Goal: Task Accomplishment & Management: Use online tool/utility

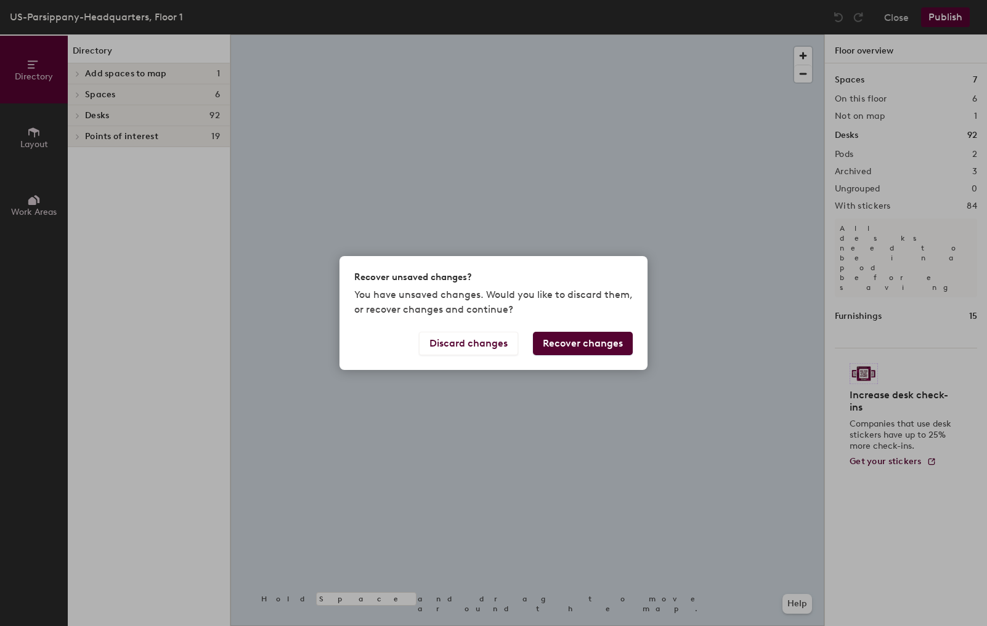
click at [22, 140] on div "Recover unsaved changes? You have unsaved changes. Would you like to discard th…" at bounding box center [493, 313] width 987 height 626
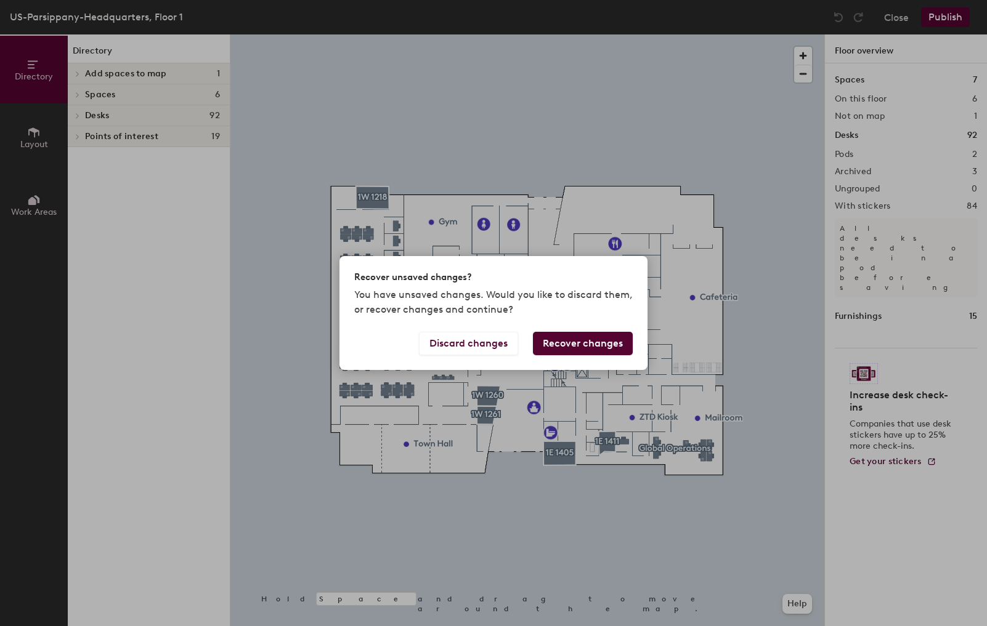
click at [567, 344] on button "Recover changes" at bounding box center [583, 343] width 100 height 23
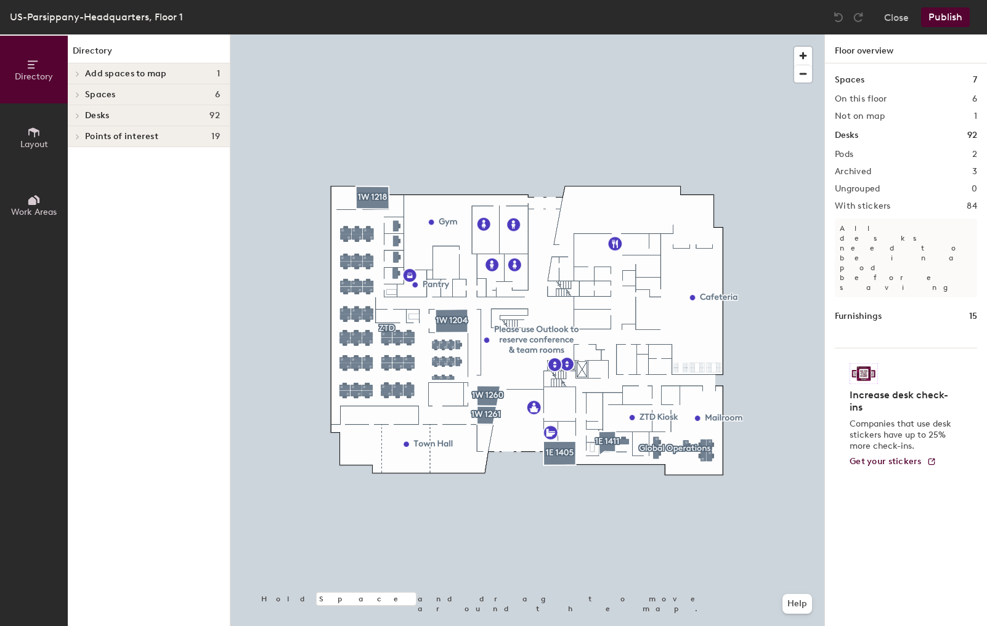
click at [396, 34] on div at bounding box center [527, 34] width 594 height 0
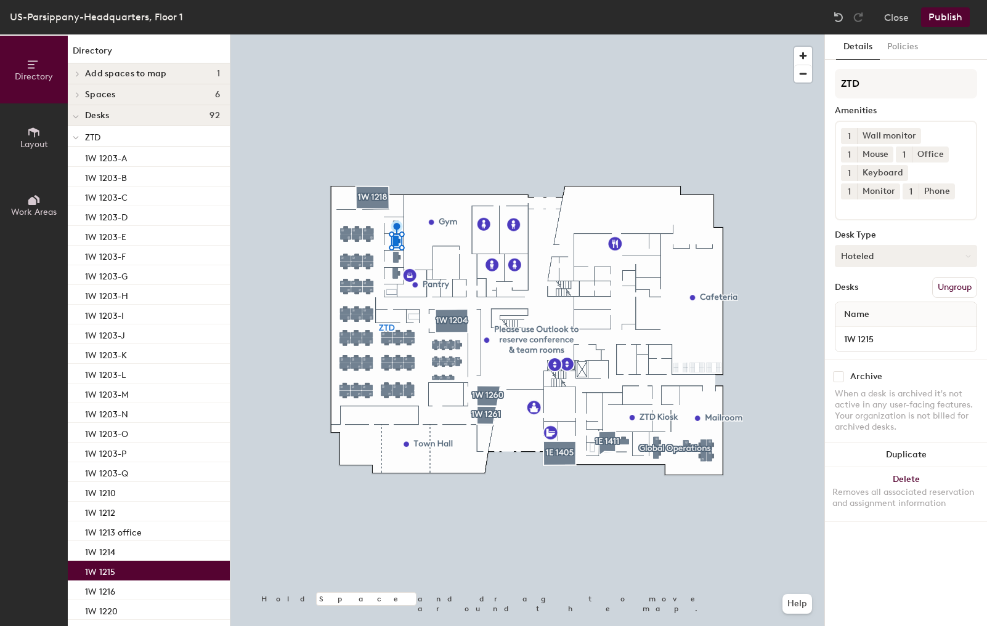
click at [900, 257] on button "Hoteled" at bounding box center [905, 256] width 142 height 22
click at [874, 295] on div "Assigned" at bounding box center [896, 294] width 123 height 18
click at [955, 17] on button "Publish" at bounding box center [945, 17] width 49 height 20
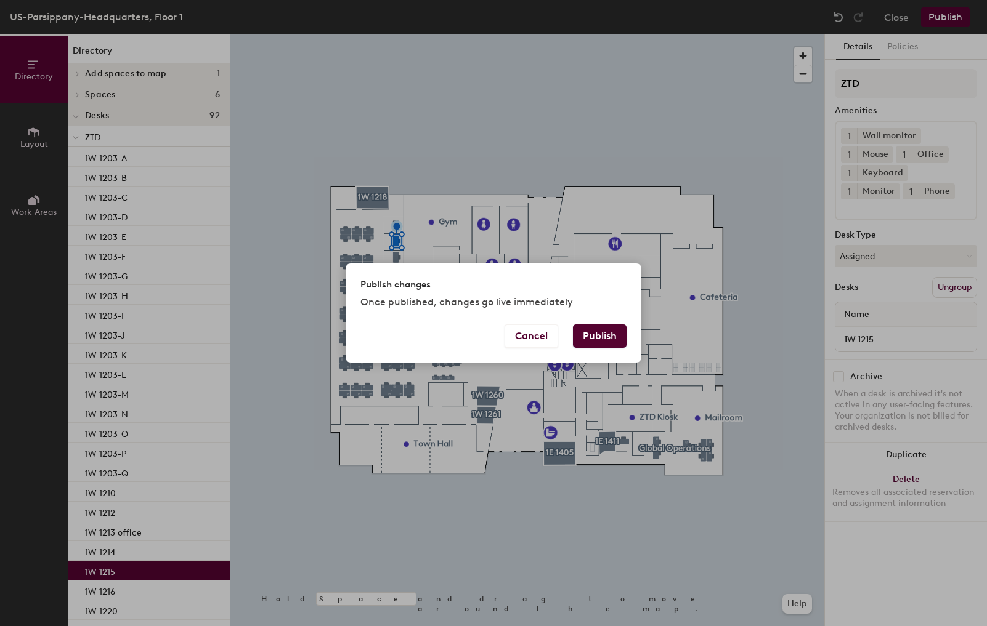
click at [604, 331] on button "Publish" at bounding box center [600, 336] width 54 height 23
